Goal: Find specific page/section: Find specific page/section

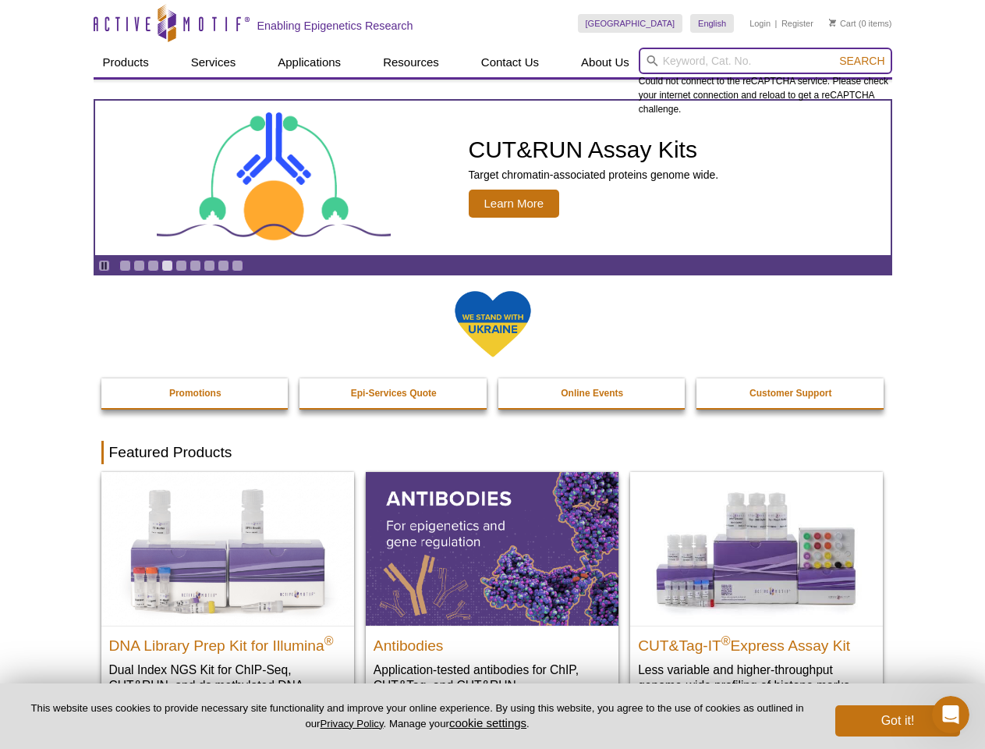
click at [765, 61] on input "search" at bounding box center [766, 61] width 254 height 27
click at [862, 61] on span "Search" at bounding box center [861, 61] width 45 height 12
click at [104, 265] on icon "Pause" at bounding box center [104, 266] width 10 height 10
click at [125, 265] on link "Go to slide 1" at bounding box center [125, 266] width 12 height 12
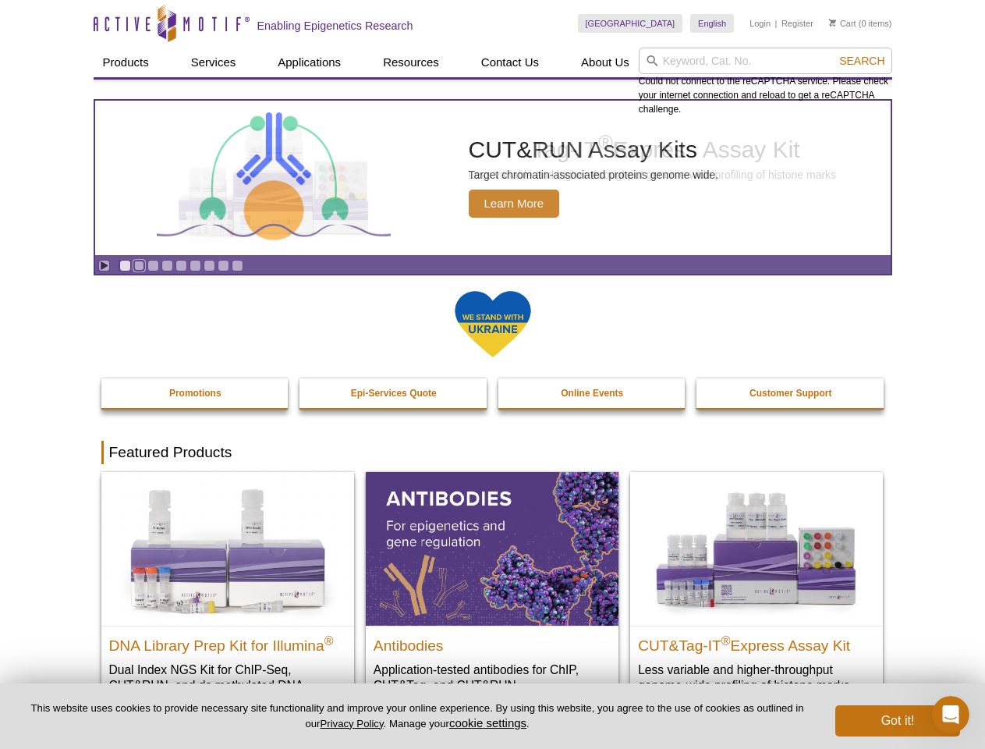
click at [139, 265] on link "Go to slide 2" at bounding box center [139, 266] width 12 height 12
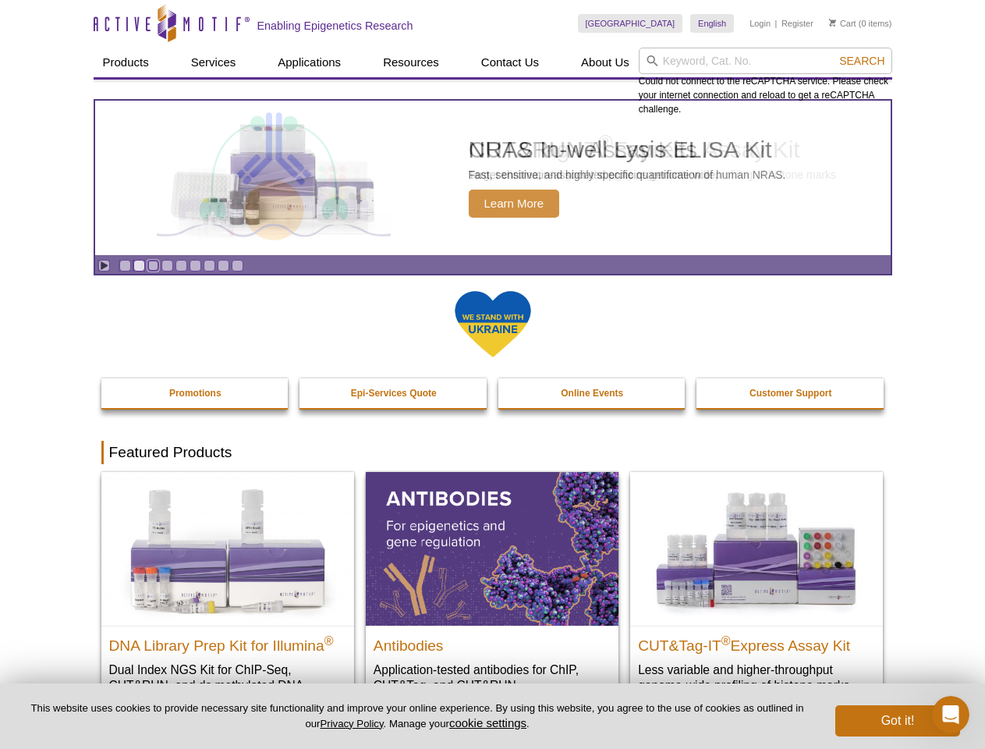
click at [153, 265] on link "Go to slide 3" at bounding box center [153, 266] width 12 height 12
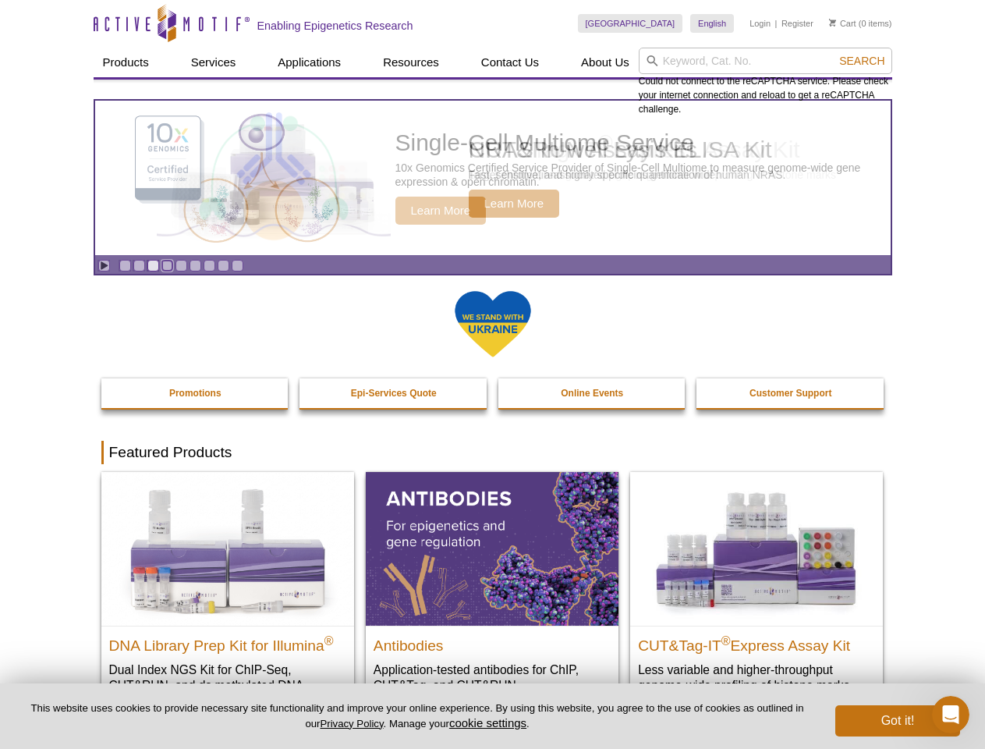
click at [167, 265] on link "Go to slide 4" at bounding box center [167, 266] width 12 height 12
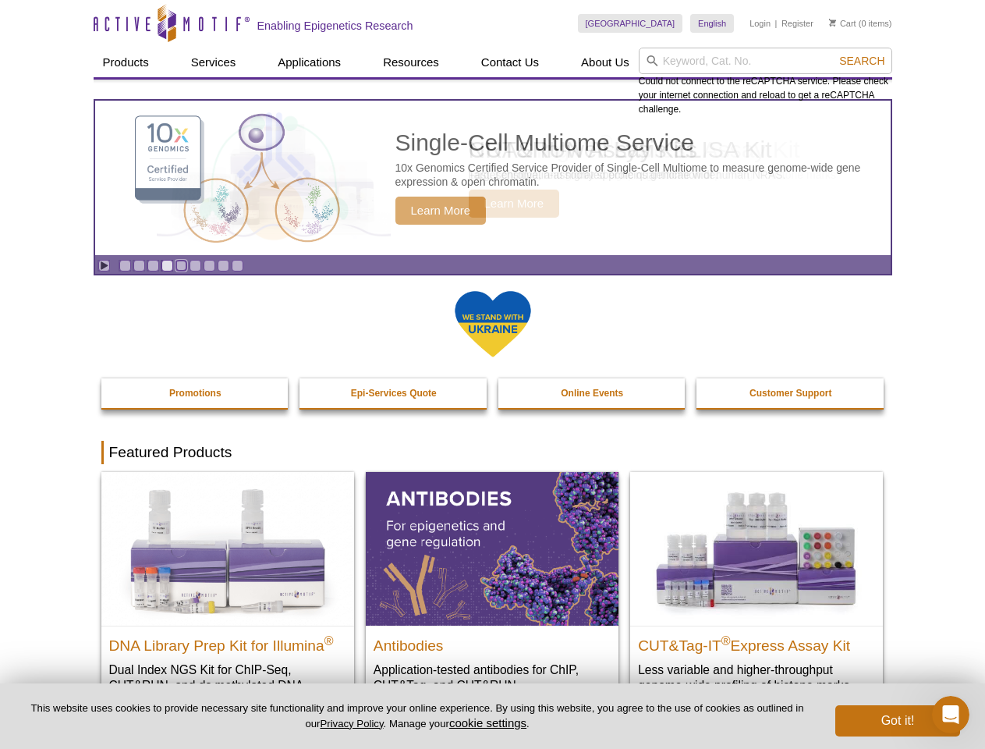
click at [181, 265] on link "Go to slide 5" at bounding box center [182, 266] width 12 height 12
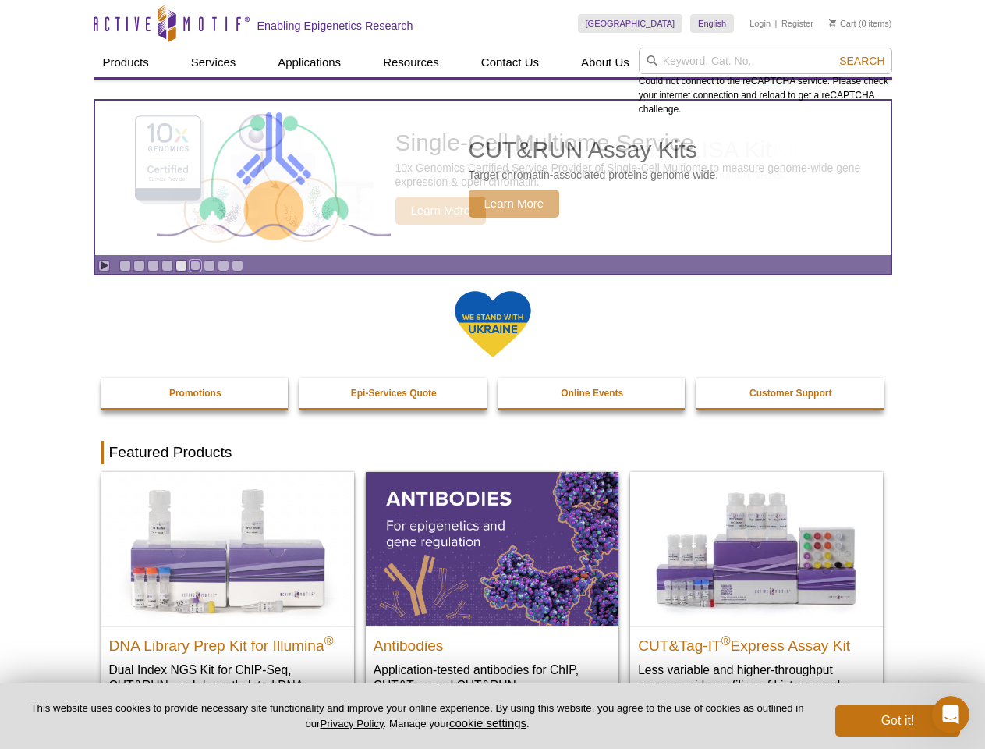
click at [195, 265] on link "Go to slide 6" at bounding box center [196, 266] width 12 height 12
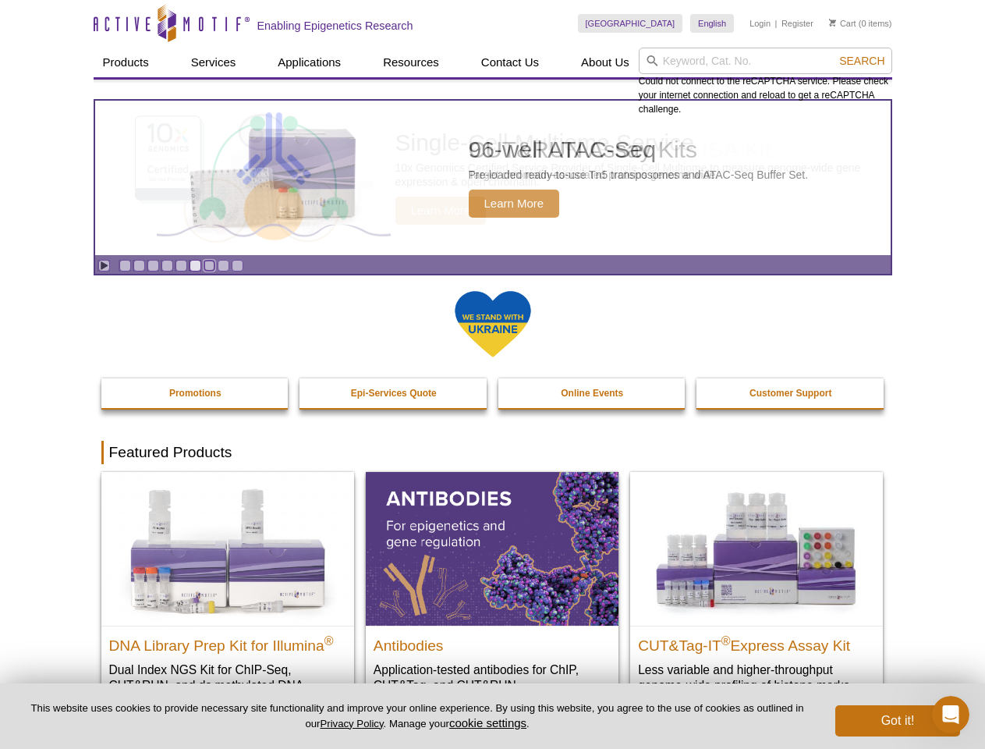
click at [209, 265] on link "Go to slide 7" at bounding box center [210, 266] width 12 height 12
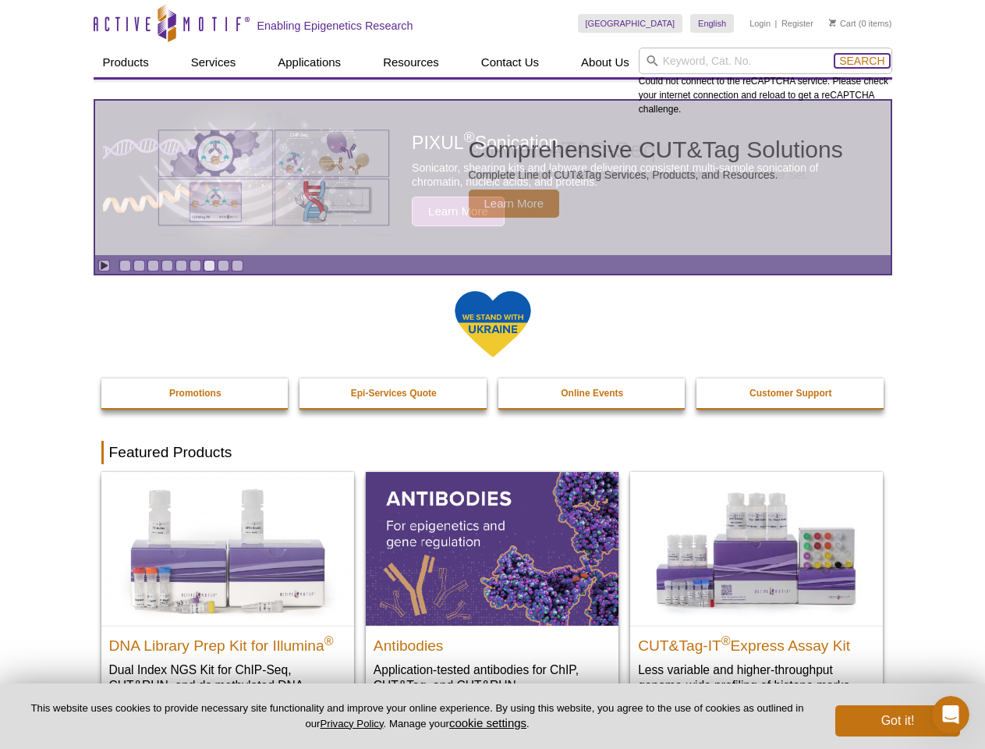
click at [862, 61] on span "Search" at bounding box center [861, 61] width 45 height 12
